Goal: Communication & Community: Answer question/provide support

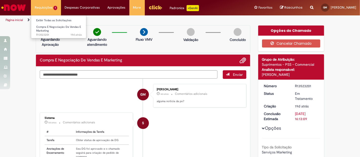
click at [55, 24] on li "Compra E Negociação De Vendas E Marketing 19d atrás 19 dias atrás R13523201" at bounding box center [59, 29] width 56 height 12
click at [56, 19] on link "Exibir Todas as Solicitações" at bounding box center [59, 21] width 56 height 6
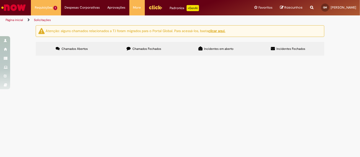
click at [0, 0] on td "Compra E Negociação De Vendas E Marketing" at bounding box center [0, 0] width 0 height 0
drag, startPoint x: 153, startPoint y: 90, endPoint x: 111, endPoint y: 82, distance: 42.6
click at [0, 0] on td "Compra E Negociação De Vendas E Marketing" at bounding box center [0, 0] width 0 height 0
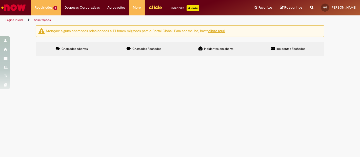
click at [0, 0] on th "Oferta" at bounding box center [0, 0] width 0 height 0
click at [0, 0] on span "Compra E Negociação De Vendas E Marketing" at bounding box center [0, 0] width 0 height 0
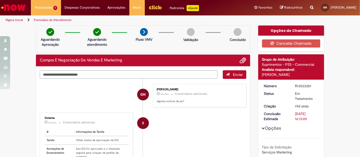
drag, startPoint x: 129, startPoint y: 73, endPoint x: 126, endPoint y: 71, distance: 3.4
click at [129, 73] on textarea "Digite sua mensagem aqui..." at bounding box center [129, 74] width 178 height 8
click at [124, 71] on textarea "Digite sua mensagem aqui..." at bounding box center [129, 74] width 178 height 8
type textarea "****"
